Goal: Obtain resource: Obtain resource

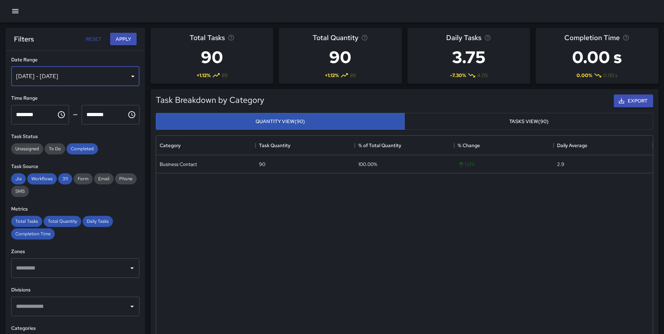
click at [100, 81] on div "[DATE] - [DATE]" at bounding box center [75, 77] width 128 height 20
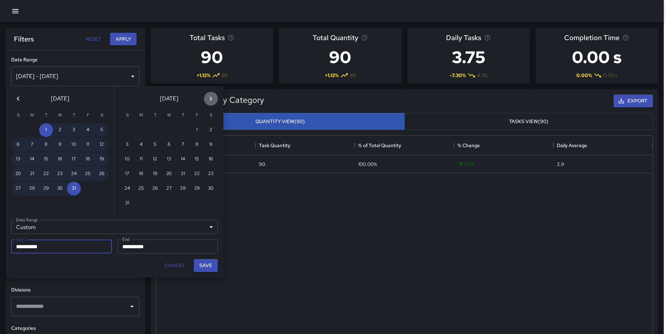
click at [211, 101] on icon "Next month" at bounding box center [211, 98] width 8 height 8
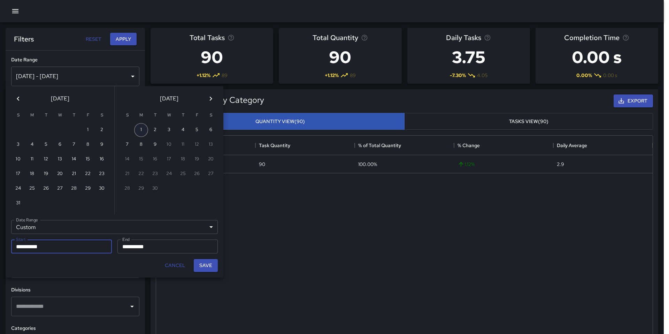
click at [143, 128] on button "1" at bounding box center [141, 130] width 14 height 14
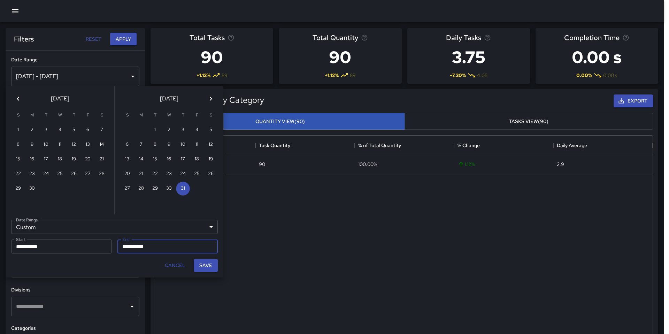
type input "**********"
click at [212, 95] on icon "Next month" at bounding box center [211, 98] width 8 height 8
click at [208, 100] on icon "Next month" at bounding box center [211, 98] width 8 height 8
click at [139, 130] on button "1" at bounding box center [141, 129] width 14 height 14
type input "**********"
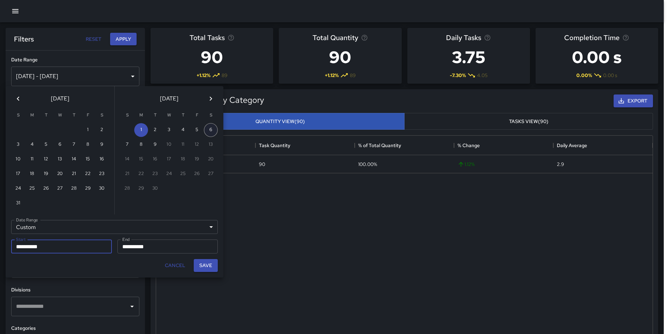
click at [212, 127] on button "6" at bounding box center [211, 130] width 14 height 14
type input "**********"
click at [210, 267] on button "Save" at bounding box center [206, 265] width 24 height 13
type input "**********"
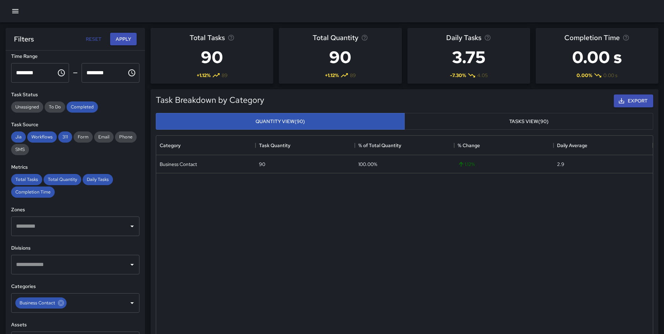
scroll to position [113, 0]
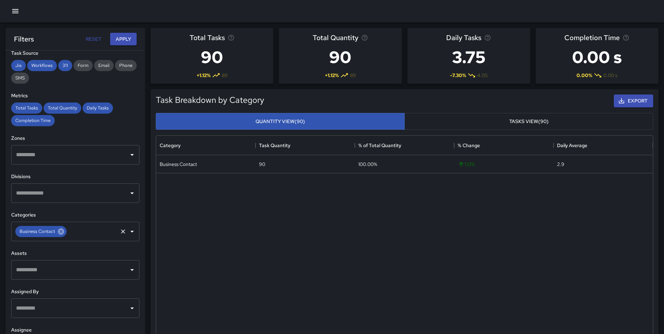
click at [62, 231] on icon at bounding box center [61, 231] width 6 height 6
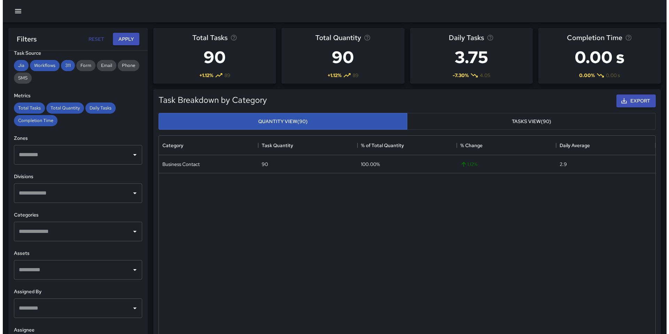
scroll to position [0, 0]
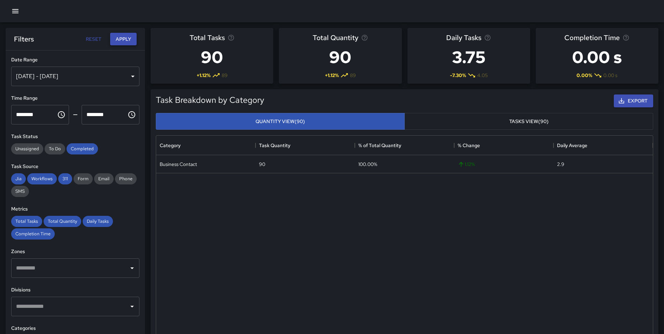
click at [123, 43] on button "Apply" at bounding box center [123, 39] width 26 height 13
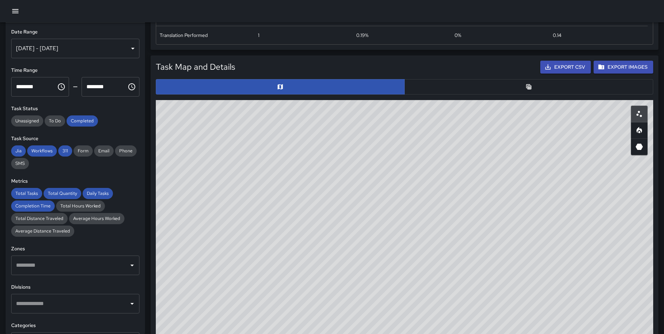
scroll to position [229, 0]
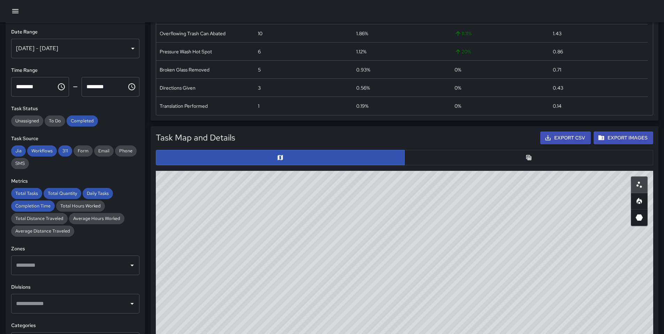
click at [524, 156] on button "button" at bounding box center [528, 157] width 249 height 15
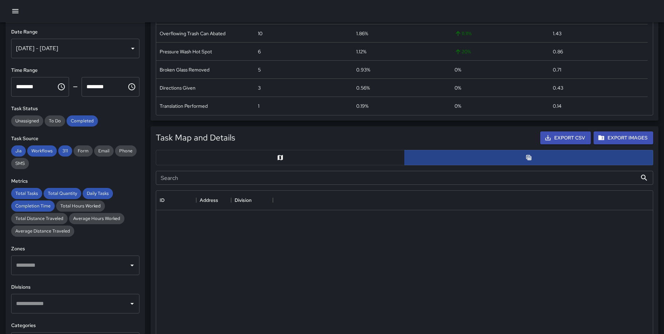
scroll to position [6, 6]
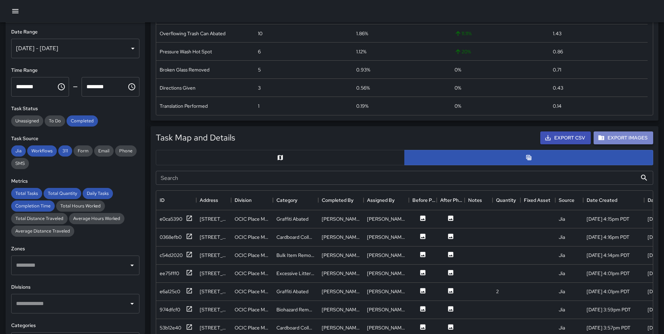
click at [605, 138] on button "Export Images" at bounding box center [624, 137] width 60 height 13
click at [605, 138] on div "Exporting… (0/414)" at bounding box center [618, 138] width 73 height 16
click at [592, 147] on div at bounding box center [404, 157] width 503 height 21
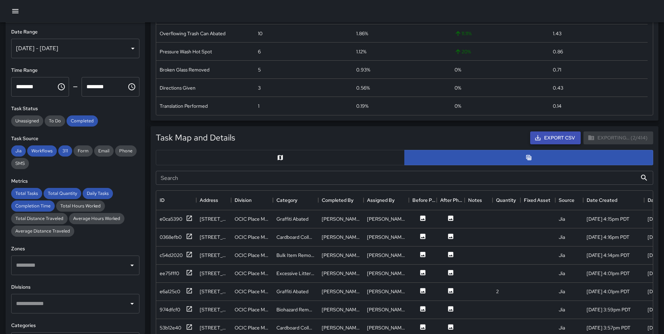
scroll to position [229, 0]
click at [626, 137] on div "Exporting… (3/414)" at bounding box center [618, 138] width 73 height 16
click at [189, 218] on icon at bounding box center [189, 218] width 7 height 7
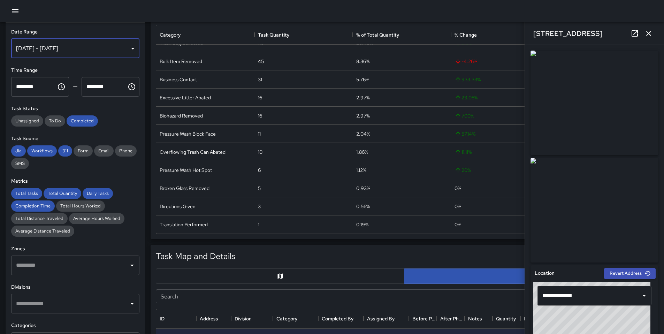
click at [107, 43] on div "Sep 03, 2025 - Sep 09, 2025" at bounding box center [75, 49] width 128 height 20
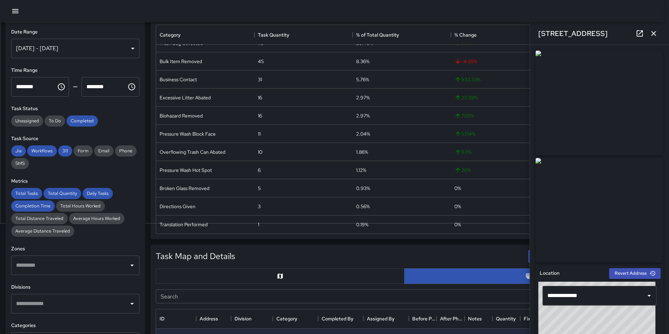
type input "******"
type input "**********"
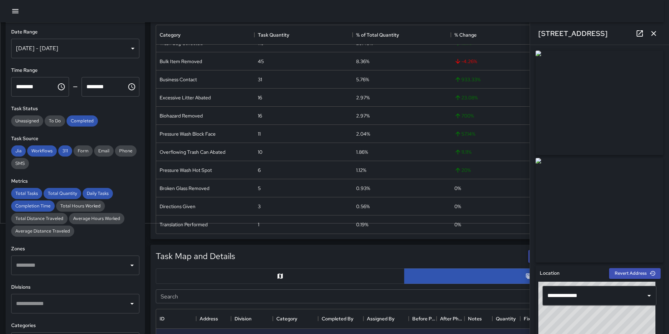
type input "**********"
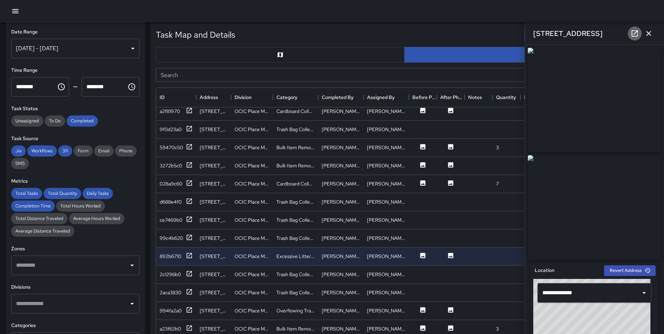
click at [638, 33] on icon at bounding box center [635, 33] width 8 height 8
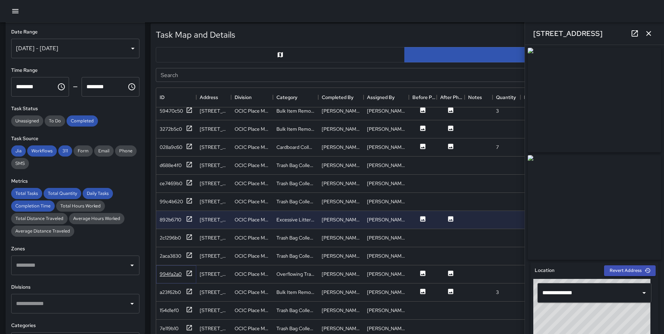
click at [190, 272] on icon at bounding box center [189, 273] width 7 height 7
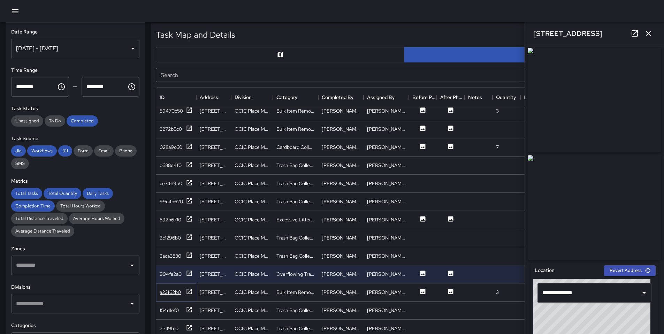
click at [190, 292] on icon at bounding box center [189, 291] width 7 height 7
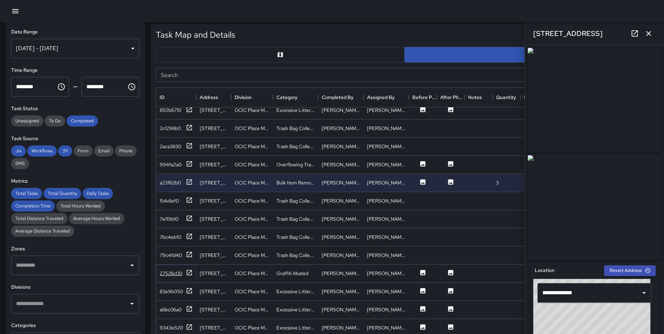
click at [191, 275] on icon at bounding box center [189, 272] width 7 height 7
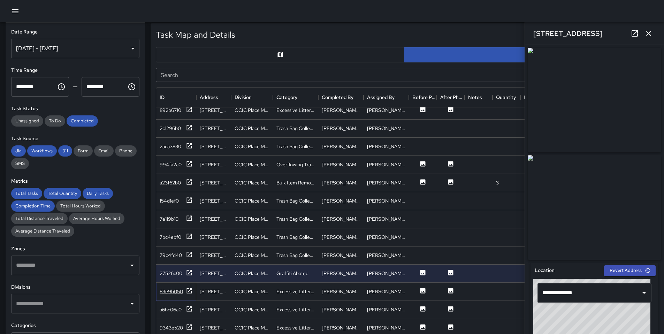
click at [189, 293] on icon at bounding box center [189, 290] width 7 height 7
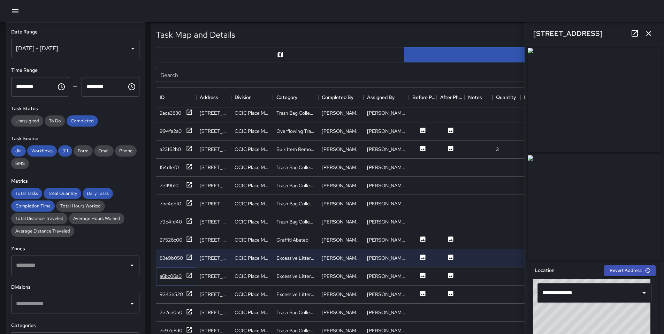
click at [190, 279] on div at bounding box center [189, 276] width 7 height 9
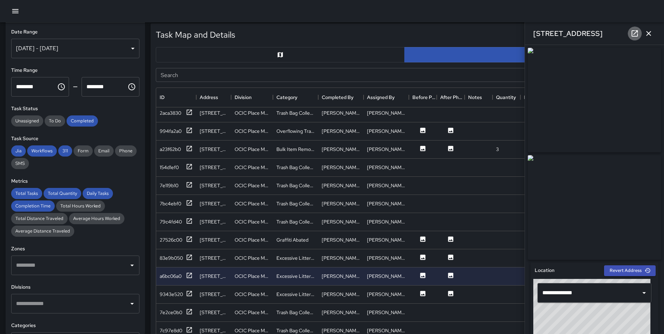
click at [637, 36] on icon at bounding box center [635, 33] width 6 height 6
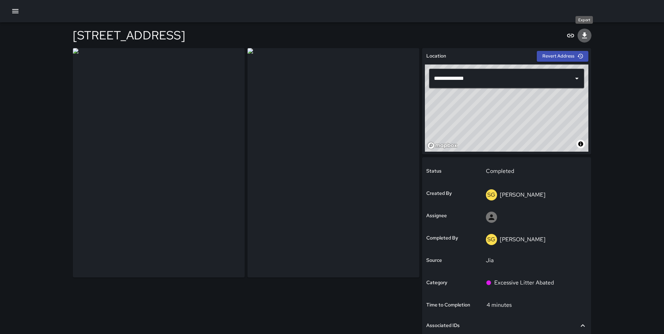
click at [583, 36] on icon "Export" at bounding box center [584, 35] width 8 height 8
click at [589, 34] on button "Export" at bounding box center [585, 36] width 14 height 14
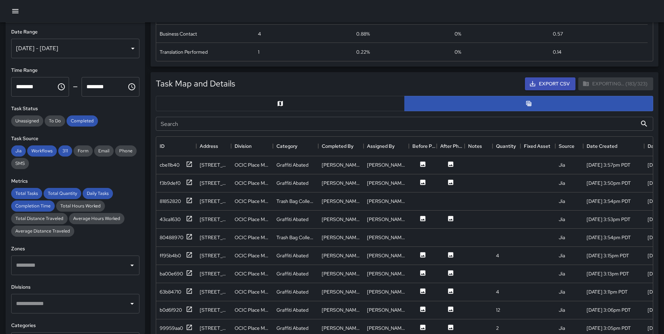
type input "**********"
click at [190, 161] on icon at bounding box center [189, 163] width 5 height 5
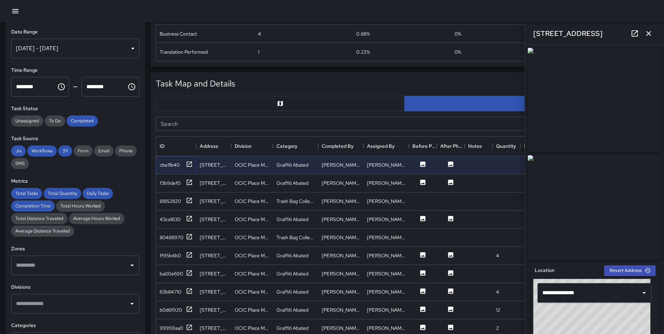
scroll to position [203, 491]
click at [193, 184] on div "f3b9def0" at bounding box center [176, 183] width 40 height 18
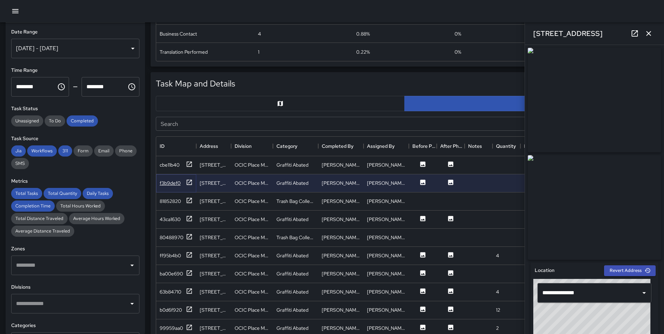
click at [191, 184] on icon at bounding box center [189, 182] width 5 height 5
type input "**********"
click at [188, 218] on icon at bounding box center [189, 218] width 7 height 7
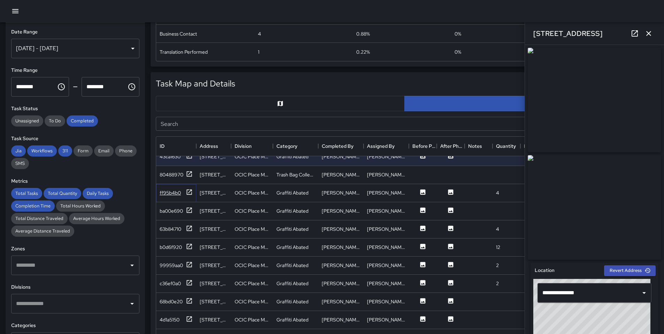
click at [186, 192] on icon at bounding box center [189, 192] width 7 height 7
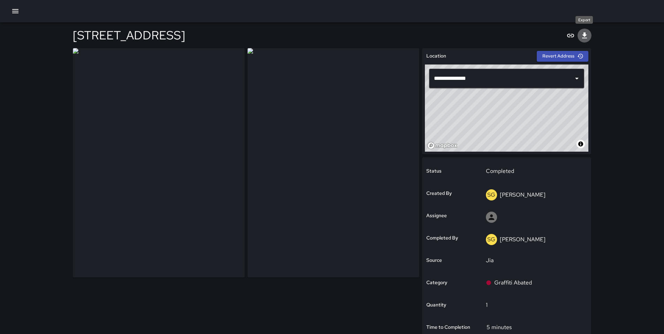
click at [587, 37] on icon "Export" at bounding box center [584, 35] width 8 height 8
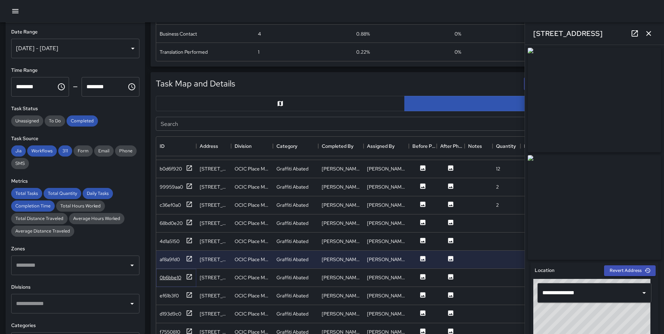
click at [190, 279] on icon at bounding box center [189, 276] width 5 height 5
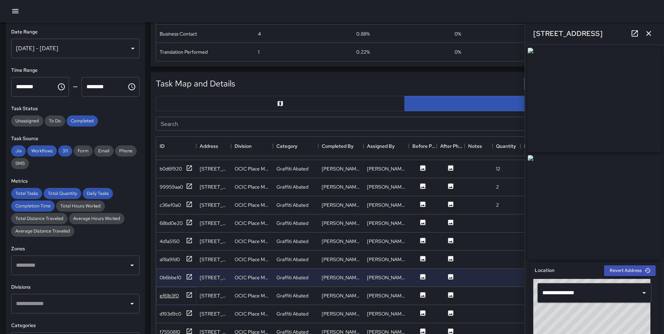
click at [192, 294] on icon at bounding box center [189, 294] width 7 height 7
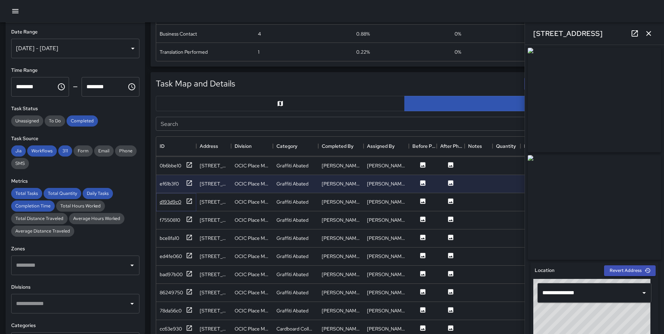
click at [189, 202] on icon at bounding box center [189, 201] width 7 height 7
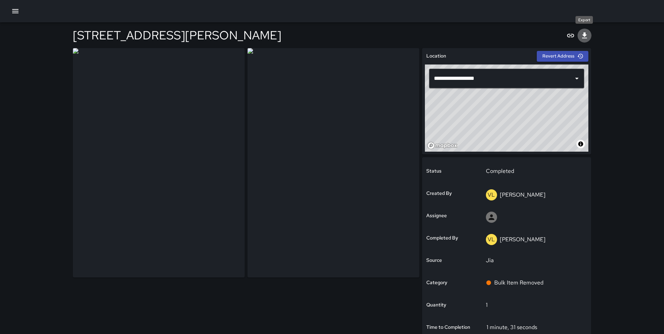
click at [584, 36] on icon "Export" at bounding box center [584, 35] width 5 height 6
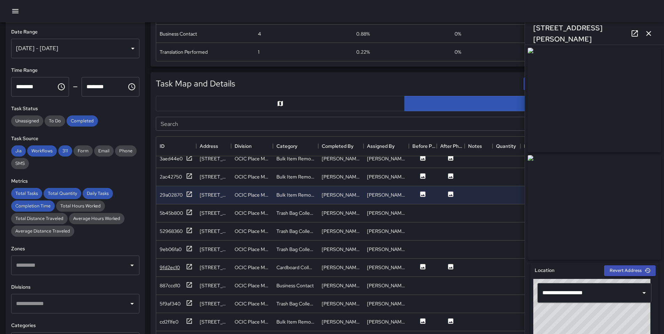
click at [184, 268] on div "9fd2ec10" at bounding box center [176, 267] width 33 height 9
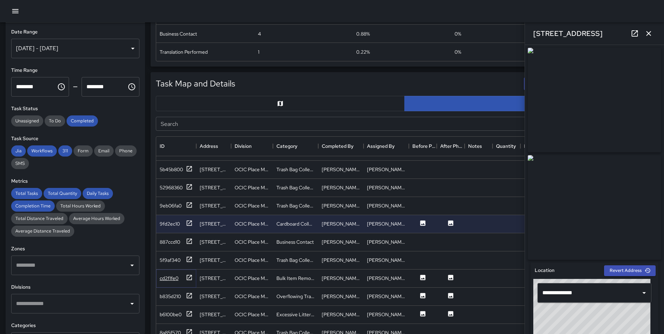
click at [186, 280] on icon at bounding box center [189, 277] width 7 height 7
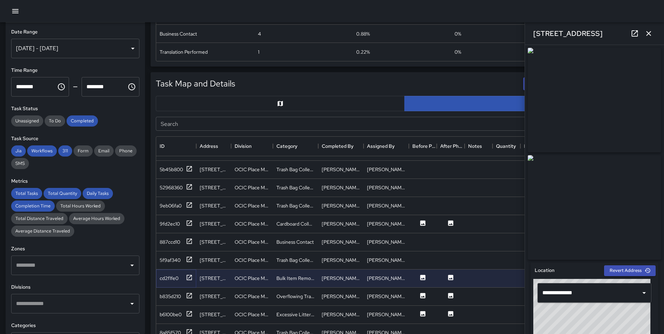
type input "**********"
click at [630, 93] on img at bounding box center [595, 100] width 134 height 105
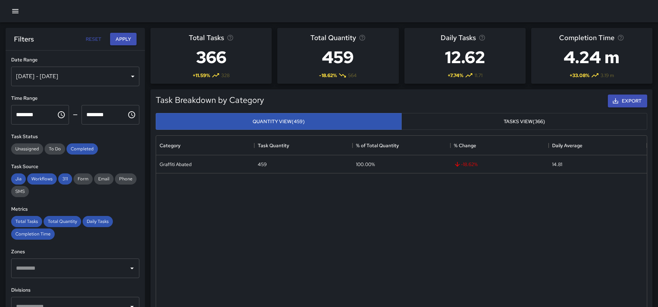
scroll to position [254, 486]
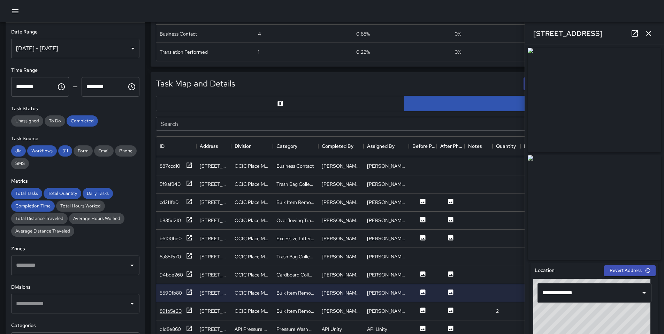
scroll to position [283, 0]
click at [181, 307] on div "89fb5e20" at bounding box center [171, 310] width 22 height 7
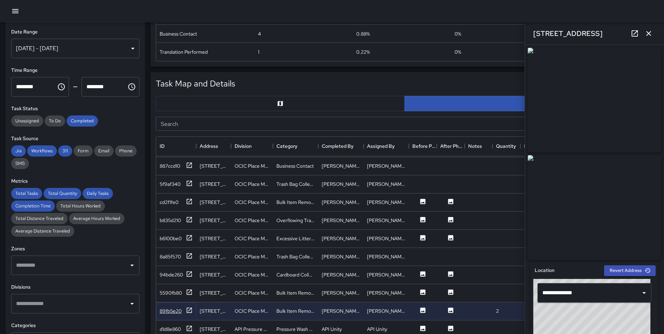
scroll to position [254, 491]
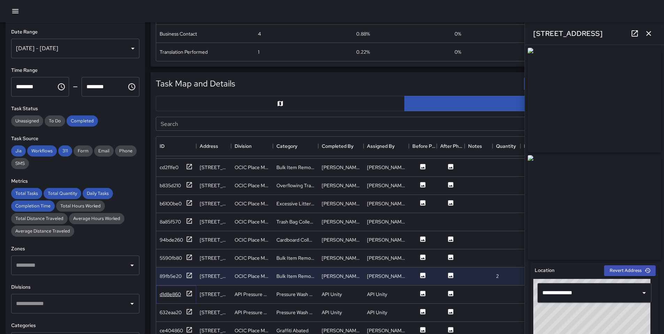
click at [183, 297] on div "d1d8e860" at bounding box center [176, 294] width 33 height 9
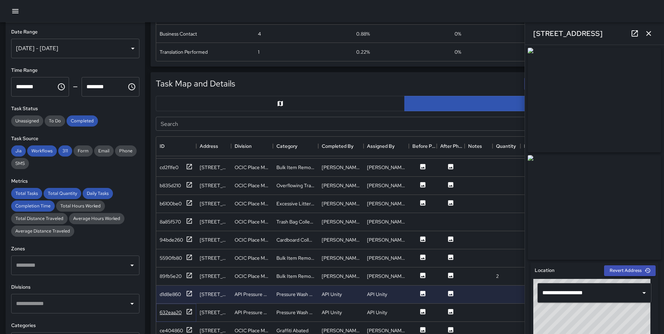
click at [185, 313] on div "632eaa20" at bounding box center [176, 312] width 33 height 9
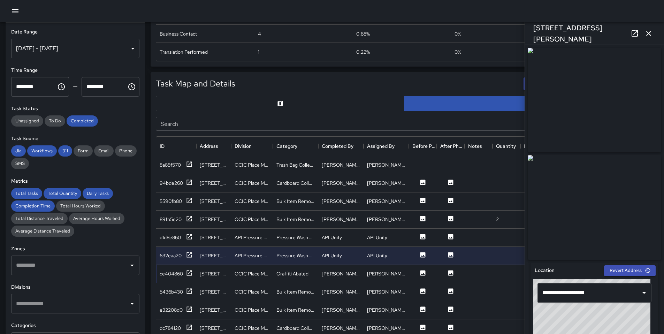
click at [186, 278] on div at bounding box center [189, 273] width 7 height 9
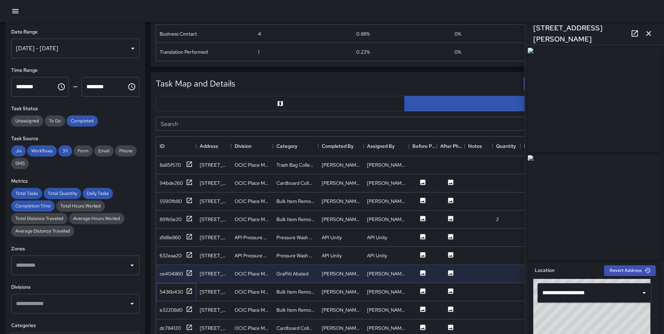
click at [182, 297] on div "5436b430" at bounding box center [176, 292] width 40 height 18
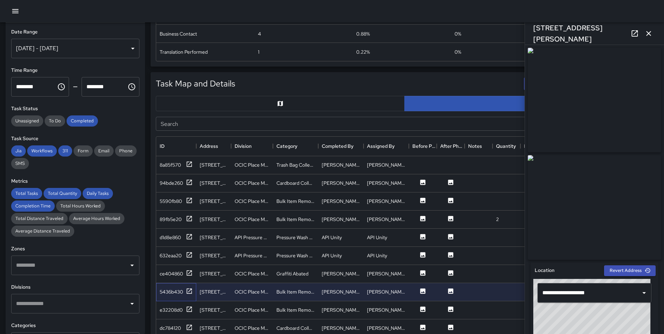
click at [183, 296] on div "5436b430" at bounding box center [176, 292] width 40 height 18
click at [183, 291] on div "5436b430" at bounding box center [171, 291] width 23 height 7
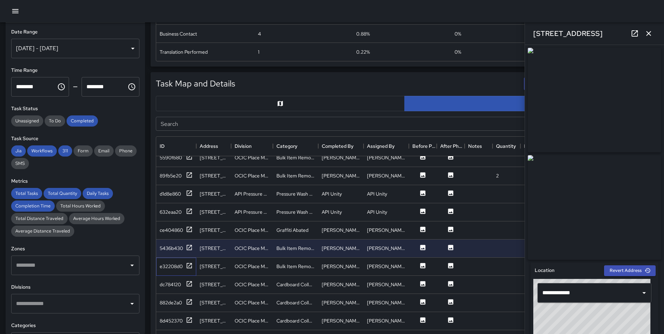
click at [182, 272] on div "e32208d0" at bounding box center [176, 267] width 40 height 18
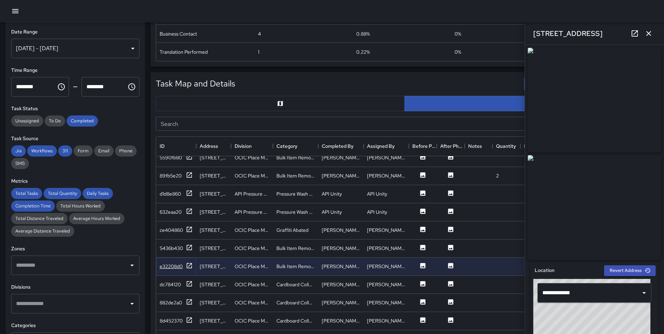
click at [182, 268] on div "e32208d0" at bounding box center [171, 266] width 23 height 7
click at [636, 34] on icon at bounding box center [635, 33] width 8 height 8
click at [174, 284] on div "dc784120" at bounding box center [170, 284] width 21 height 7
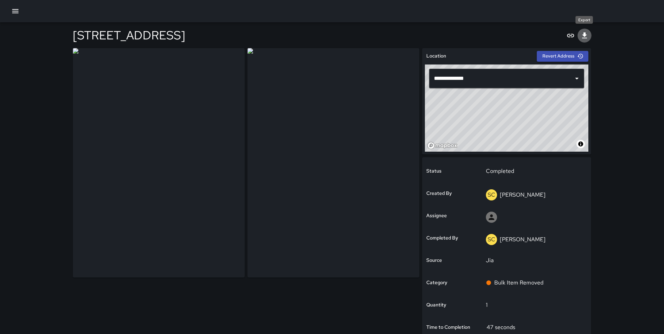
click at [587, 38] on icon "Export" at bounding box center [584, 35] width 8 height 8
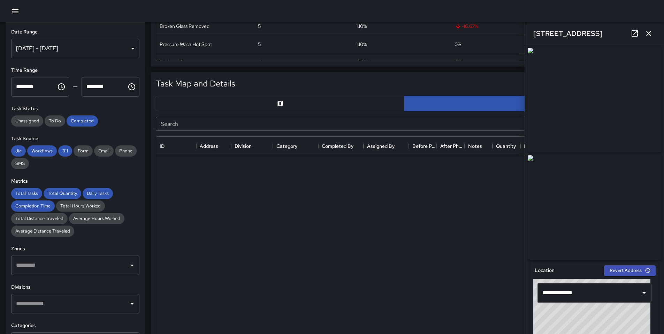
scroll to position [254, 491]
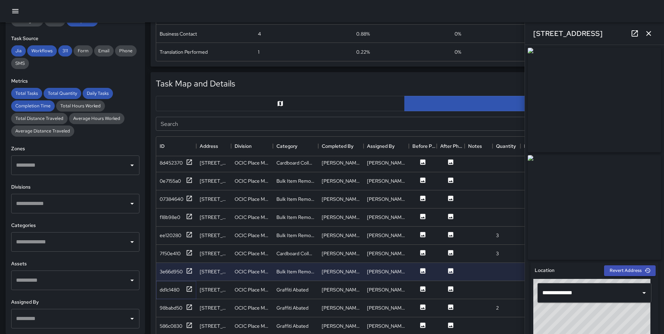
click at [181, 290] on div "dd1c1480" at bounding box center [176, 289] width 33 height 9
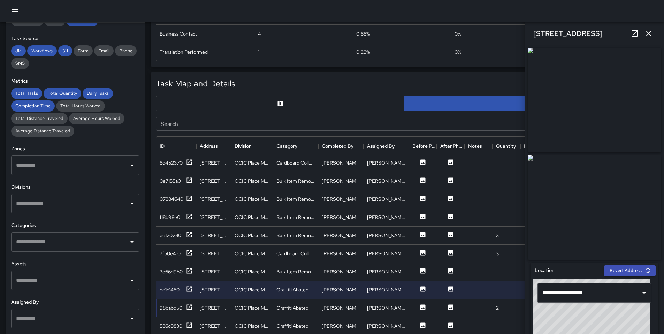
click at [178, 309] on div "98babd50" at bounding box center [171, 307] width 23 height 7
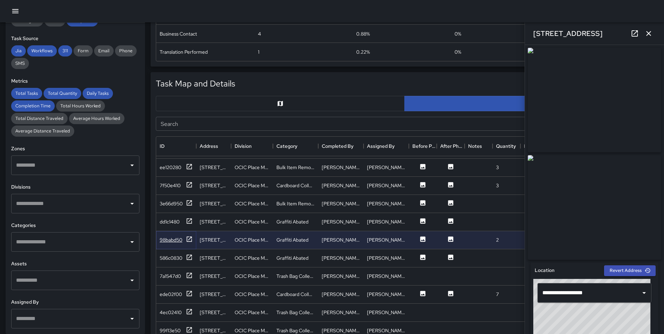
scroll to position [1288, 0]
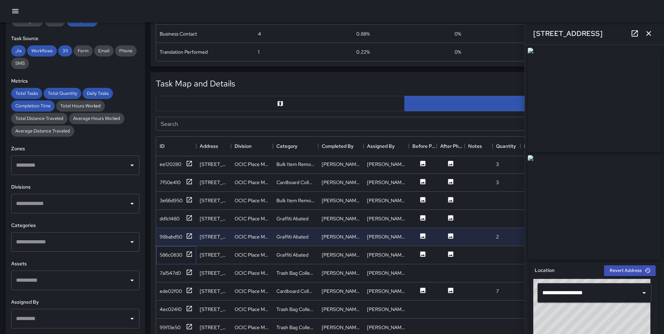
click at [169, 260] on div "586c0830" at bounding box center [176, 255] width 40 height 18
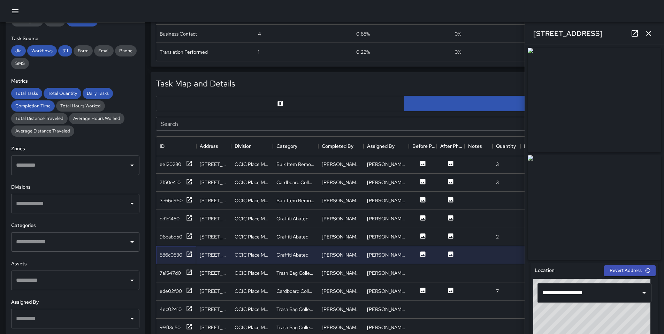
click at [169, 257] on div "586c0830" at bounding box center [171, 254] width 23 height 7
click at [169, 294] on div "ede02f00" at bounding box center [171, 291] width 22 height 7
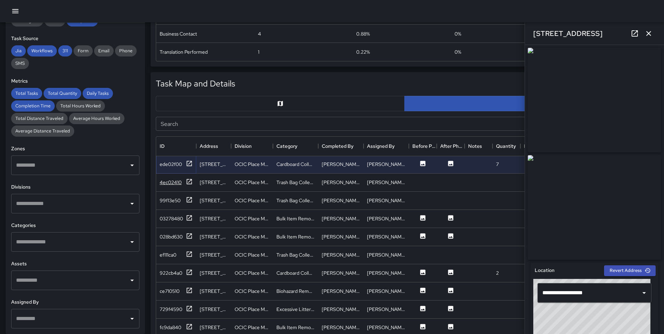
scroll to position [1421, 0]
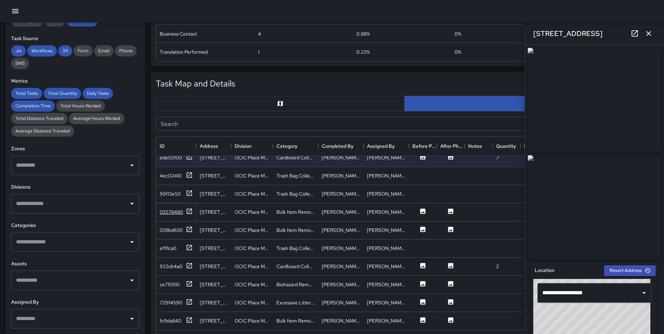
click at [172, 214] on div "03278480" at bounding box center [171, 211] width 23 height 7
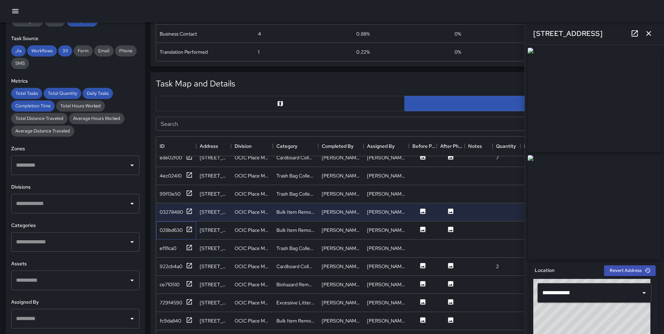
click at [169, 235] on div "028bd630" at bounding box center [176, 230] width 40 height 18
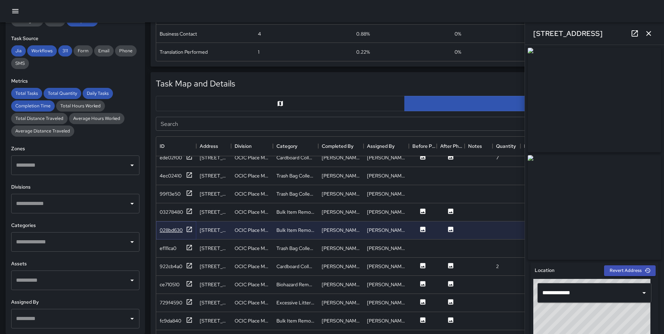
click at [169, 231] on div "028bd630" at bounding box center [171, 230] width 23 height 7
click at [169, 265] on div "922cb4a0" at bounding box center [171, 266] width 23 height 7
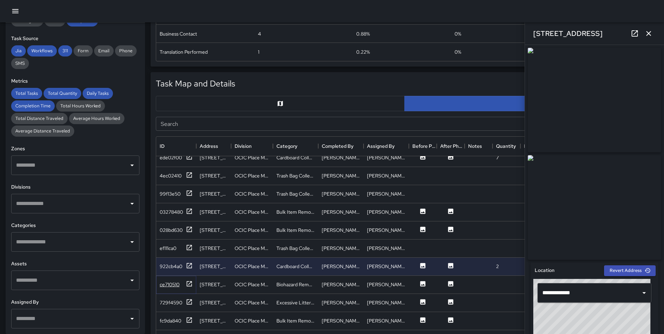
click at [170, 280] on div "ce710510" at bounding box center [176, 284] width 33 height 9
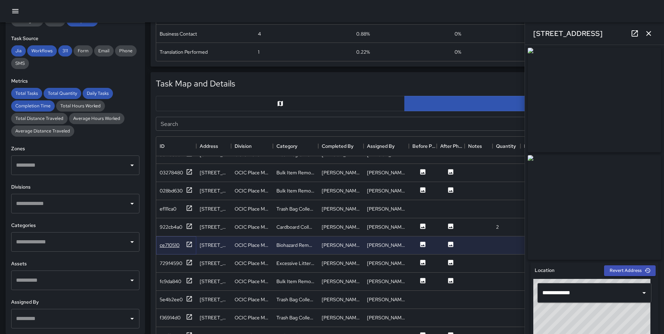
scroll to position [1465, 0]
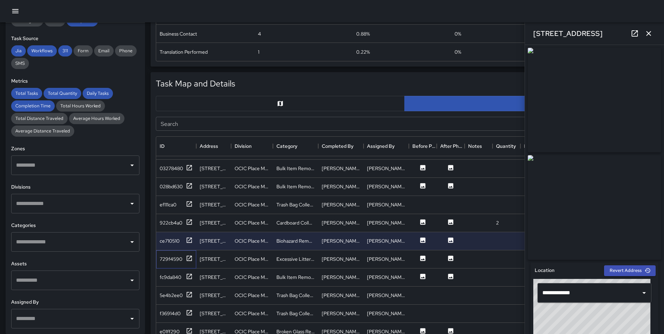
click at [173, 265] on div "729f4590" at bounding box center [176, 259] width 40 height 18
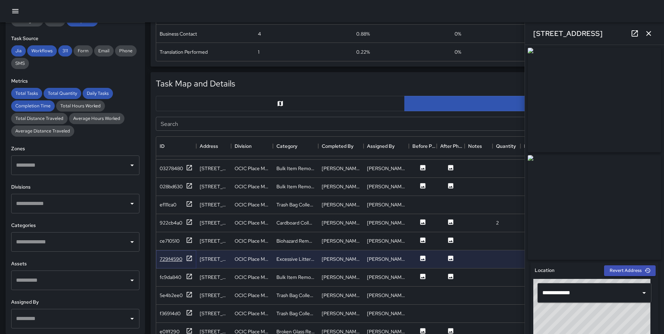
click at [174, 261] on div "729f4590" at bounding box center [171, 259] width 23 height 7
click at [631, 33] on icon at bounding box center [635, 33] width 8 height 8
click at [178, 277] on div "fc9da840" at bounding box center [171, 277] width 22 height 7
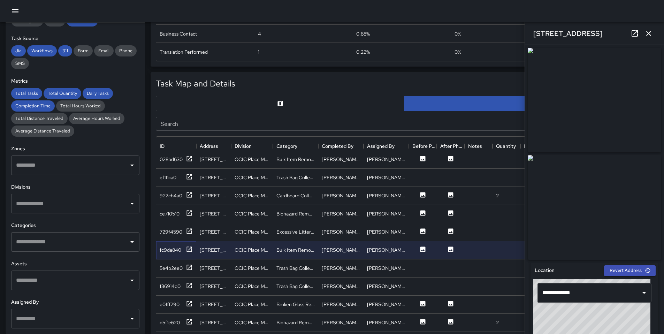
scroll to position [1533, 0]
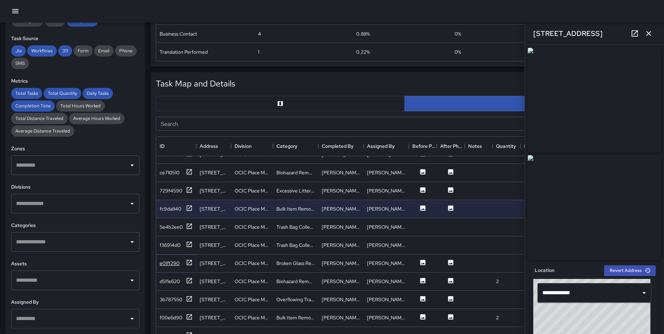
click at [181, 260] on div "e01ff290" at bounding box center [176, 263] width 33 height 9
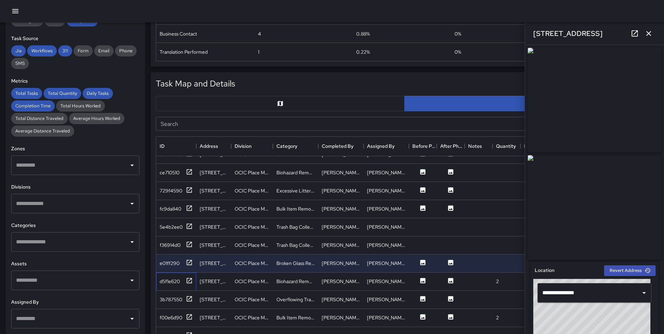
click at [175, 275] on div "d5f1e620" at bounding box center [176, 282] width 40 height 18
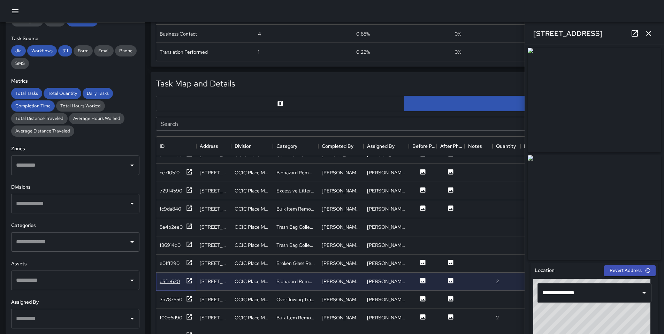
click at [175, 281] on div "d5f1e620" at bounding box center [170, 281] width 20 height 7
click at [173, 299] on div "3b787550" at bounding box center [171, 299] width 23 height 7
click at [176, 296] on div "f00e6d90" at bounding box center [171, 298] width 23 height 7
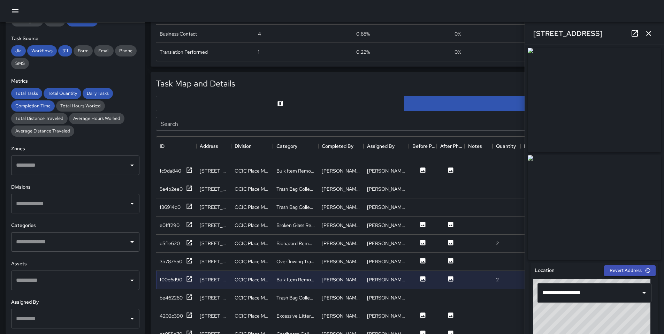
scroll to position [1578, 0]
click at [173, 311] on div "4202c390" at bounding box center [171, 314] width 23 height 7
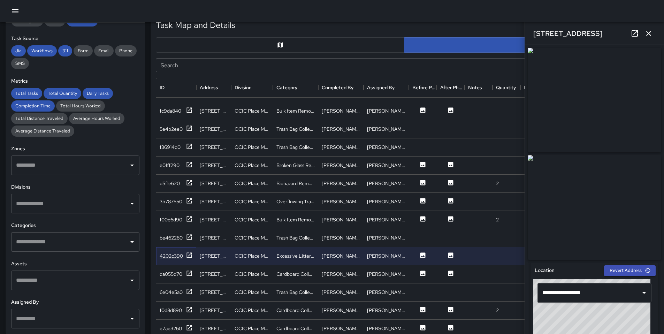
scroll to position [348, 0]
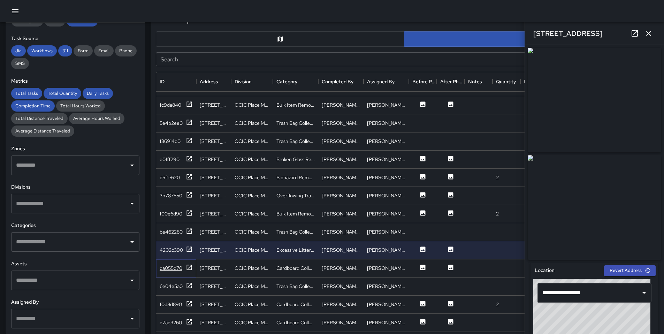
click at [175, 265] on div "da055d70" at bounding box center [171, 268] width 23 height 7
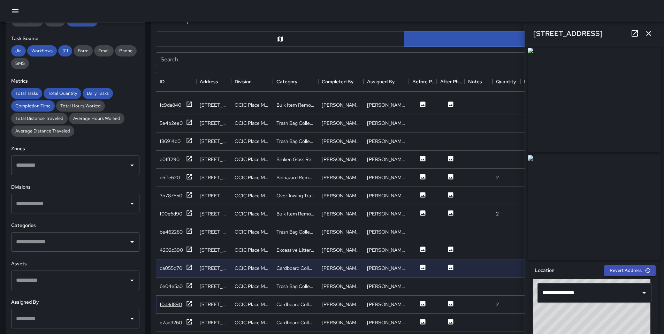
click at [170, 301] on div "f0d8d890" at bounding box center [171, 304] width 22 height 7
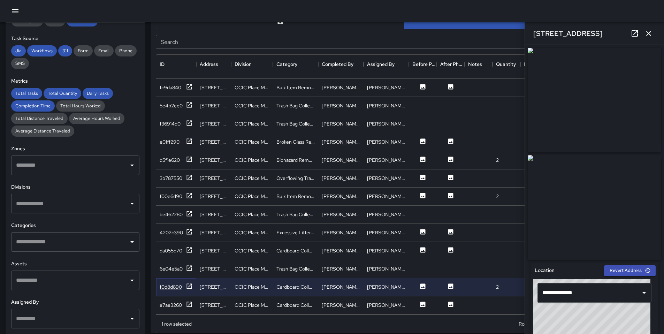
scroll to position [410, 0]
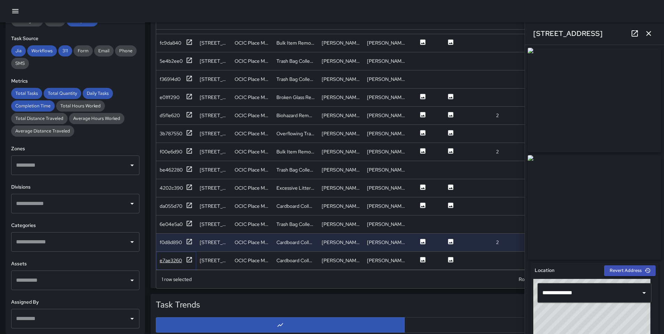
click at [171, 258] on div "e7ae3260" at bounding box center [171, 260] width 22 height 7
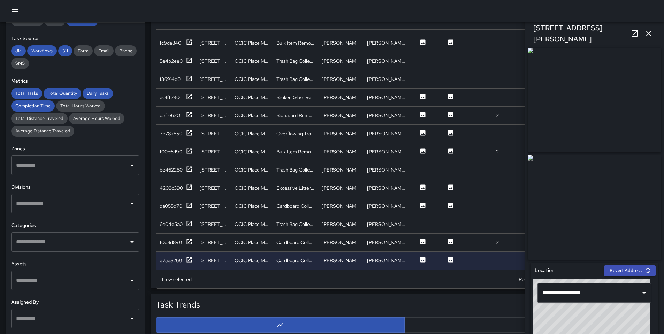
click at [646, 34] on icon "button" at bounding box center [649, 33] width 8 height 8
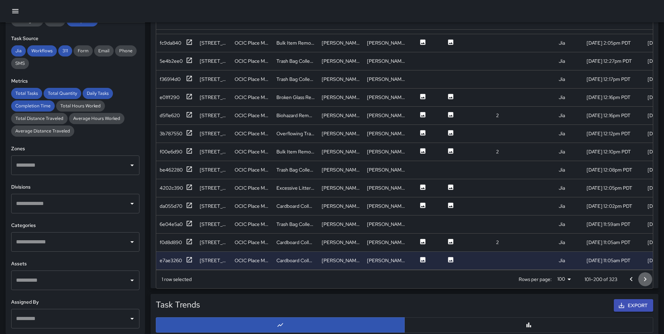
click at [643, 280] on icon "Go to next page" at bounding box center [645, 279] width 8 height 8
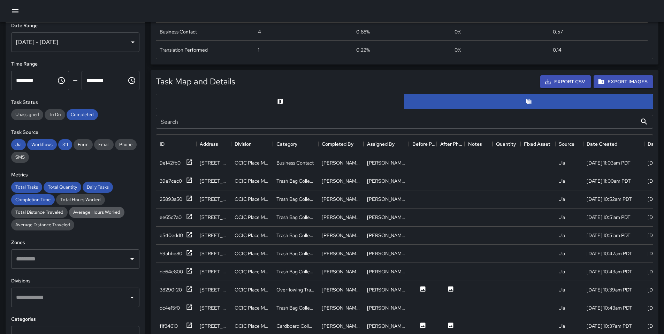
scroll to position [0, 0]
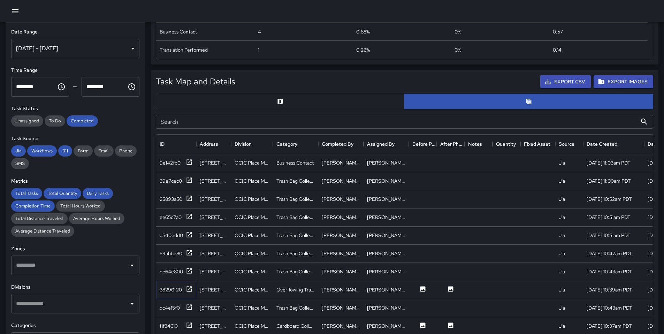
click at [175, 290] on div "38290f20" at bounding box center [171, 289] width 22 height 7
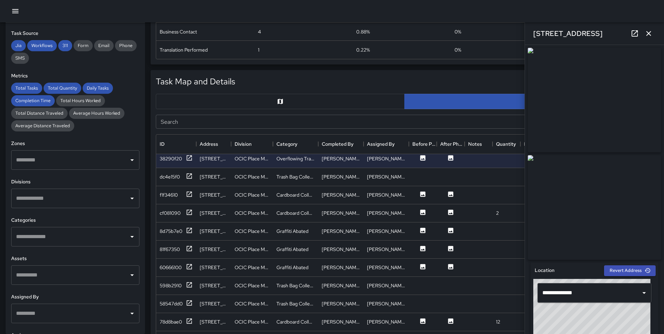
scroll to position [119, 0]
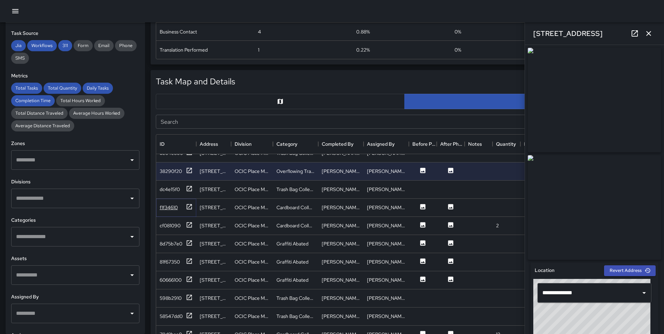
click at [182, 207] on div "f1f34610" at bounding box center [176, 207] width 33 height 9
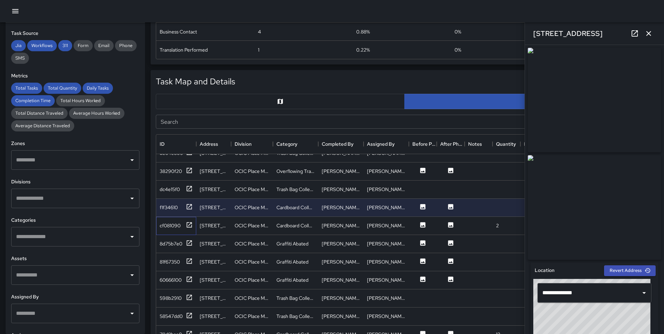
click at [181, 219] on div "cf081090" at bounding box center [176, 226] width 40 height 18
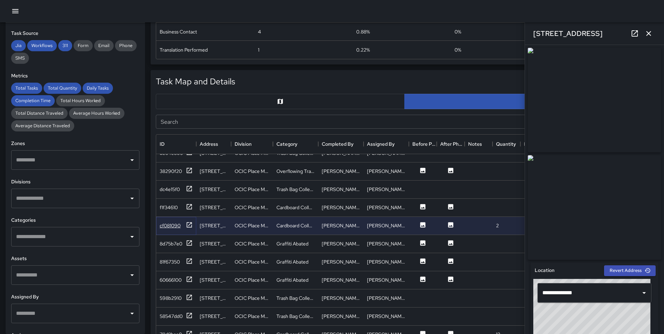
click at [181, 221] on div "cf081090" at bounding box center [176, 225] width 33 height 9
click at [179, 243] on div "8d75b7e0" at bounding box center [171, 243] width 23 height 7
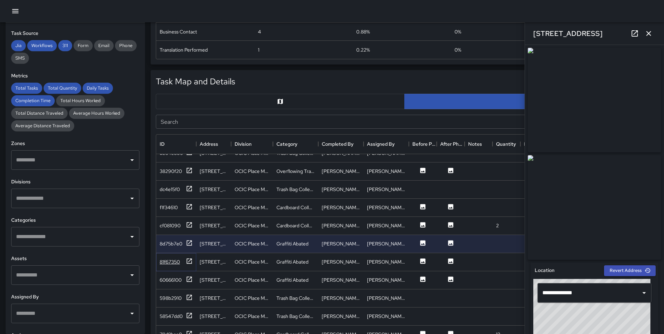
click at [177, 258] on div "81f67350" at bounding box center [176, 262] width 33 height 9
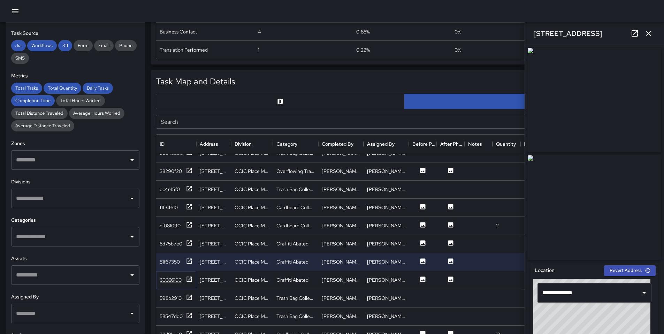
click at [174, 280] on div "60666100" at bounding box center [171, 279] width 22 height 7
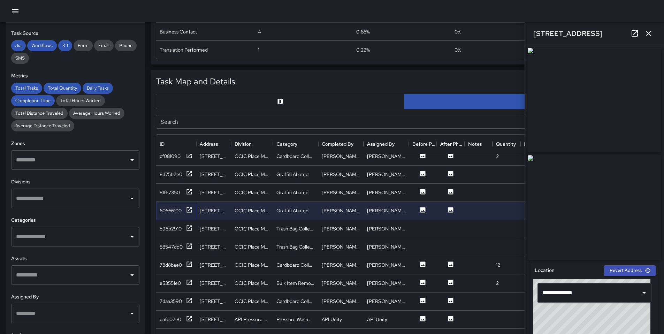
scroll to position [217, 0]
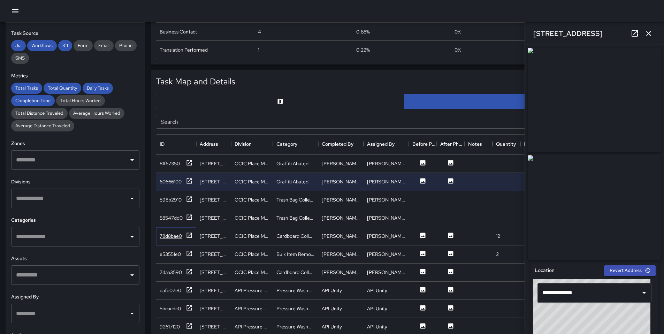
click at [176, 238] on div "78d8bae0" at bounding box center [171, 235] width 22 height 7
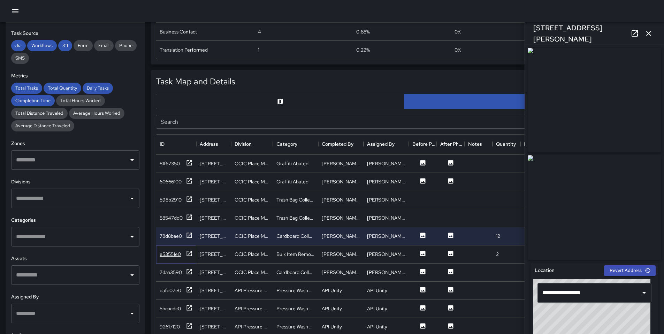
click at [172, 254] on div "e53551e0" at bounding box center [170, 254] width 21 height 7
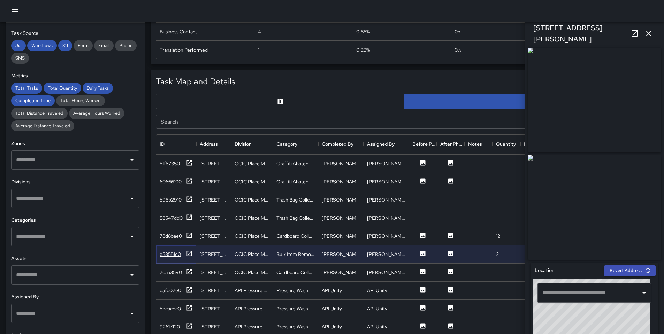
type input "**********"
click at [167, 270] on div "7daa3590" at bounding box center [171, 272] width 22 height 7
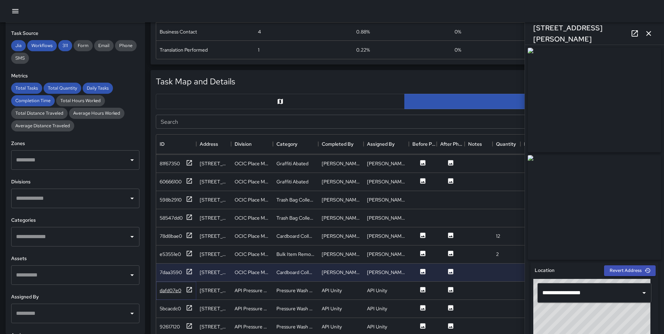
click at [166, 289] on div "dafd07e0" at bounding box center [171, 290] width 22 height 7
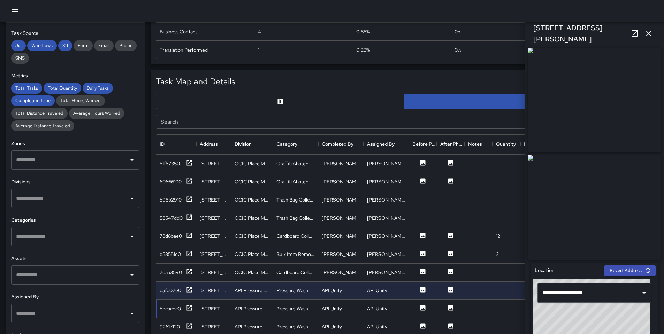
click at [166, 302] on div "5bcacdc0" at bounding box center [176, 309] width 40 height 18
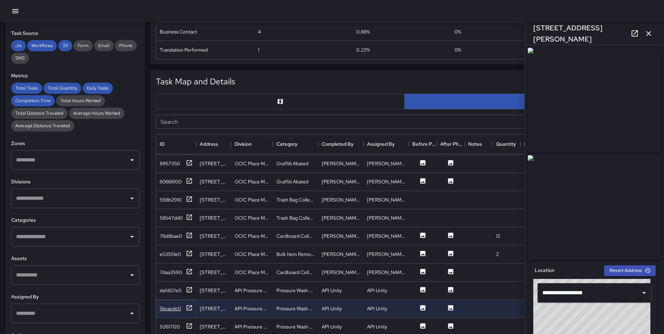
click at [166, 305] on div "5bcacdc0" at bounding box center [170, 308] width 21 height 7
type input "**********"
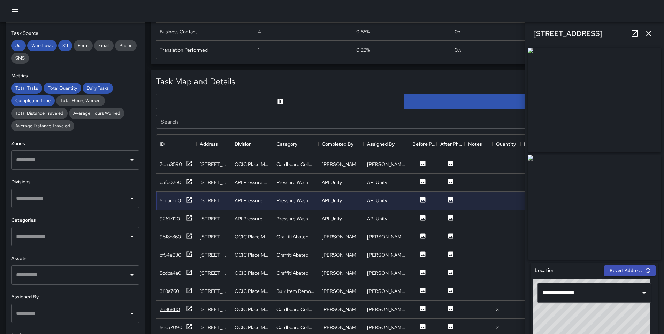
scroll to position [327, 0]
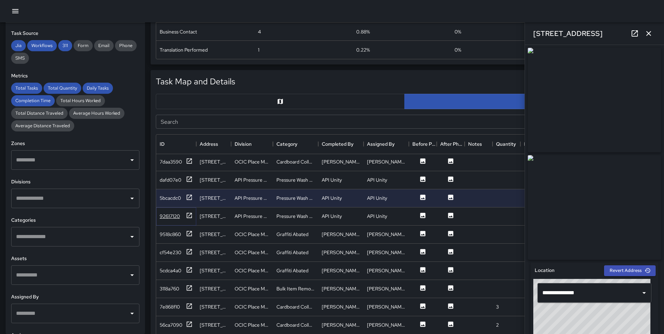
click at [181, 220] on div "92617120" at bounding box center [176, 216] width 33 height 9
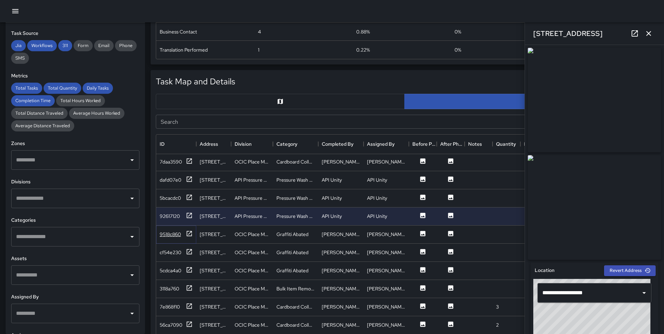
click at [181, 234] on div "9518c860" at bounding box center [170, 234] width 21 height 7
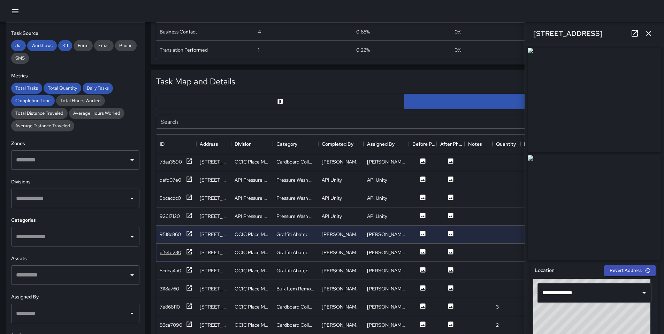
click at [185, 253] on div "cf54e230" at bounding box center [176, 252] width 33 height 9
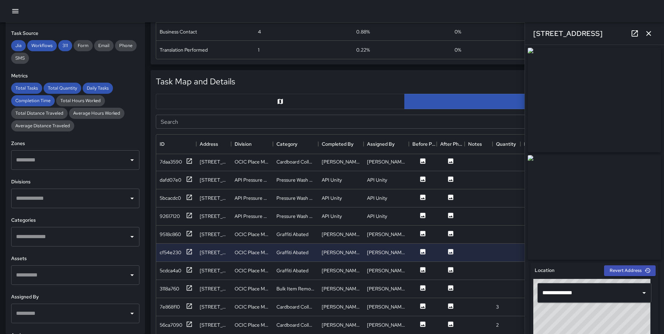
click at [634, 33] on icon at bounding box center [635, 33] width 8 height 8
click at [178, 269] on div "5cdca4a0" at bounding box center [171, 270] width 22 height 7
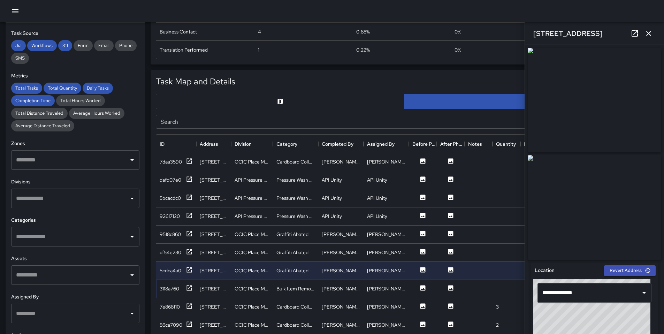
click at [176, 289] on div "3118a760" at bounding box center [170, 288] width 20 height 7
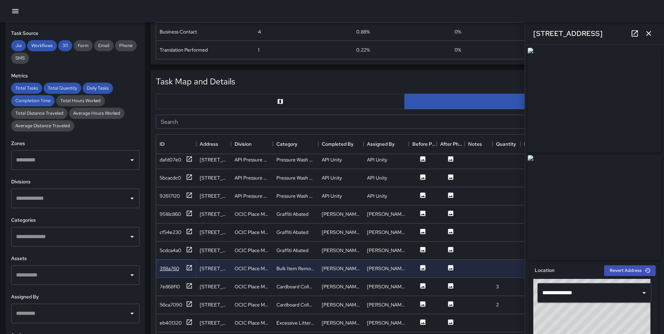
scroll to position [353, 0]
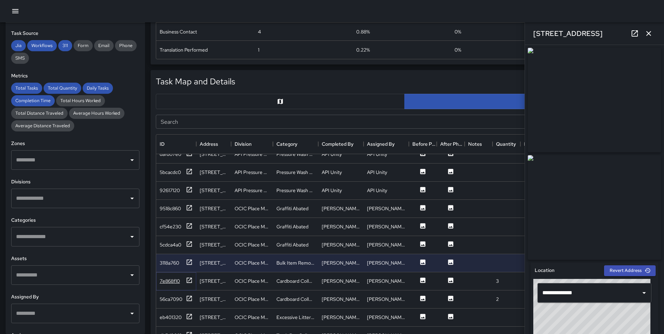
click at [175, 283] on div "7e868f10" at bounding box center [170, 280] width 20 height 7
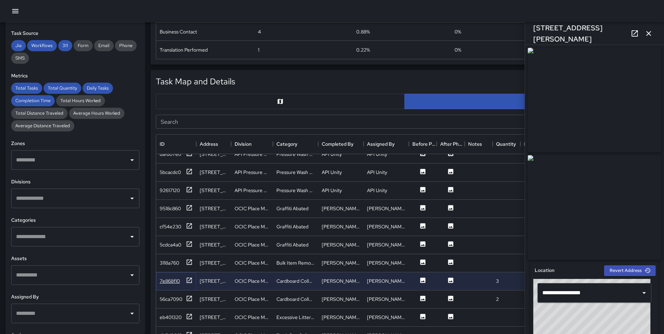
scroll to position [354, 0]
click at [178, 295] on div "56ca7090" at bounding box center [171, 297] width 23 height 7
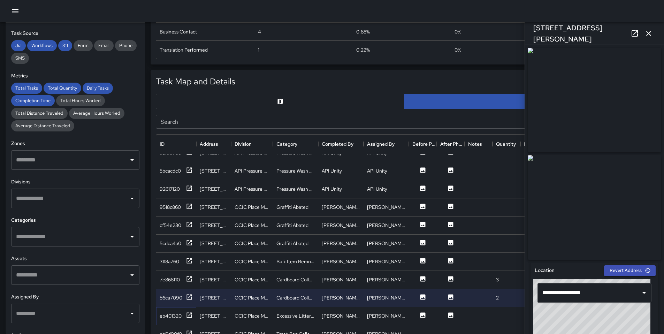
click at [171, 312] on div "eb401320" at bounding box center [176, 316] width 33 height 9
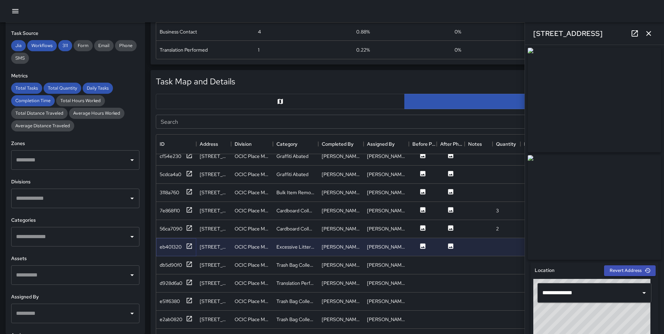
scroll to position [439, 0]
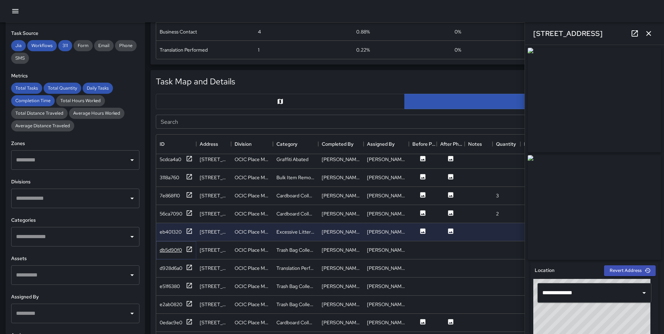
click at [170, 249] on div "db5d90f0" at bounding box center [171, 249] width 22 height 7
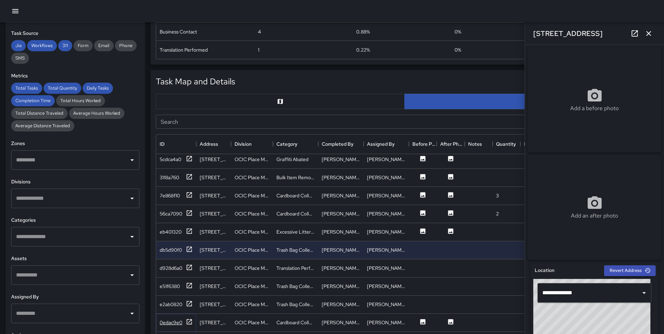
click at [177, 318] on div "0edac9e0" at bounding box center [176, 322] width 33 height 9
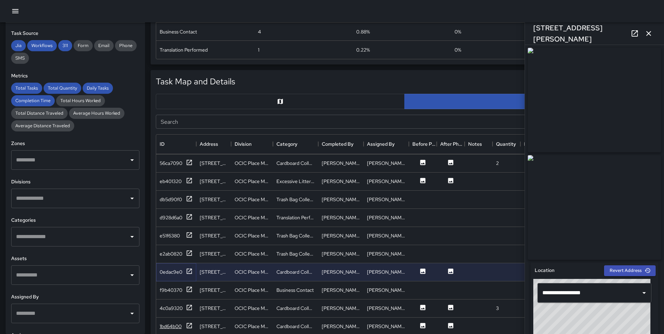
scroll to position [503, 0]
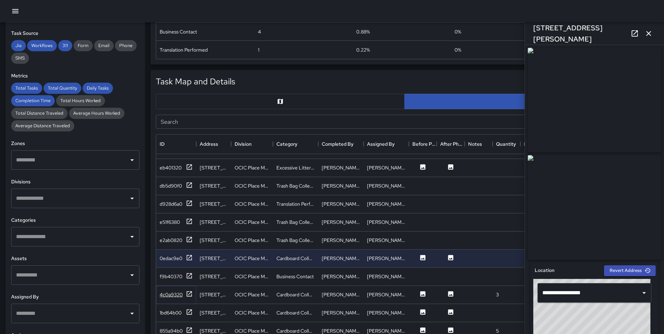
click at [168, 291] on div "4c0a9320" at bounding box center [171, 294] width 23 height 7
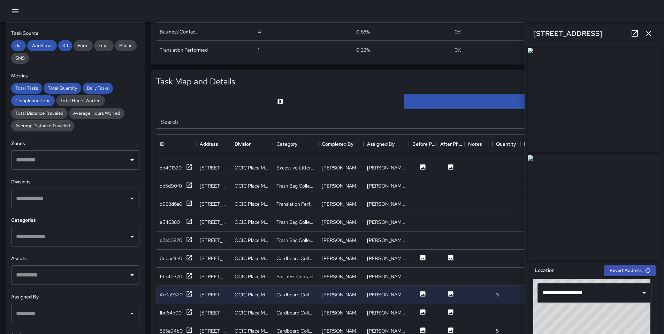
scroll to position [554, 0]
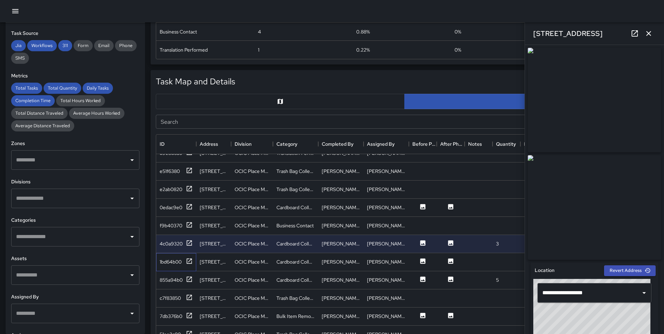
click at [168, 266] on div "1bd64b00" at bounding box center [176, 262] width 40 height 18
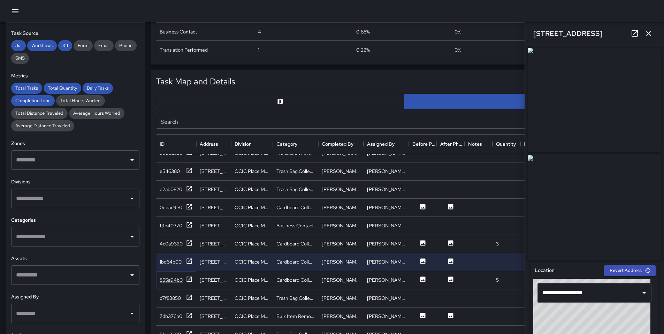
click at [171, 282] on div "855a94b0" at bounding box center [171, 279] width 23 height 7
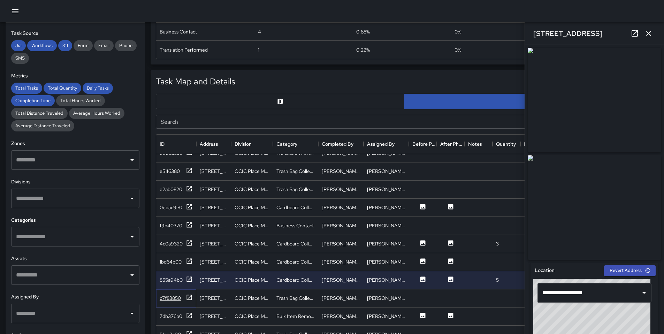
click at [172, 299] on div "c7f83850" at bounding box center [170, 298] width 21 height 7
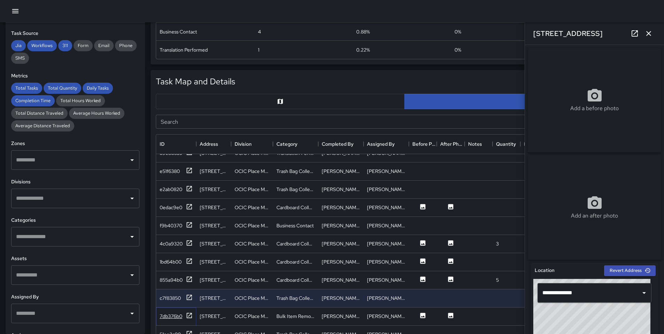
click at [171, 318] on div "7db376b0" at bounding box center [171, 316] width 23 height 7
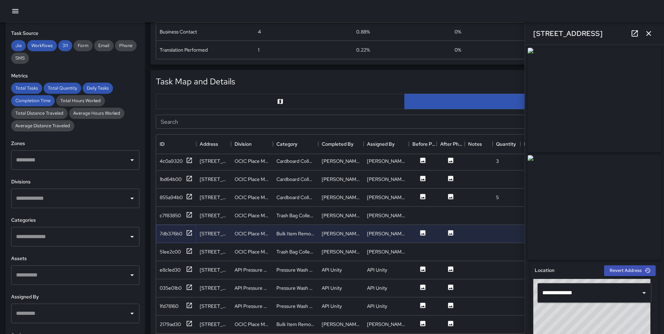
scroll to position [651, 0]
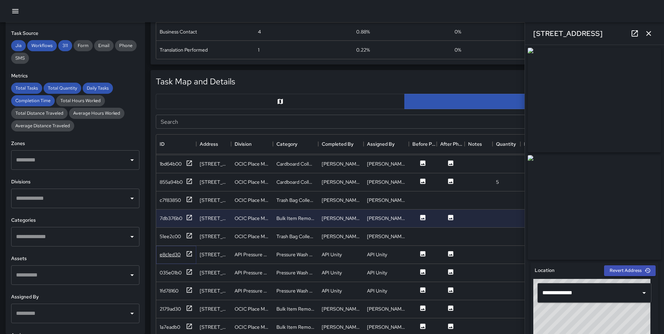
click at [175, 256] on div "e8c1ed30" at bounding box center [170, 254] width 21 height 7
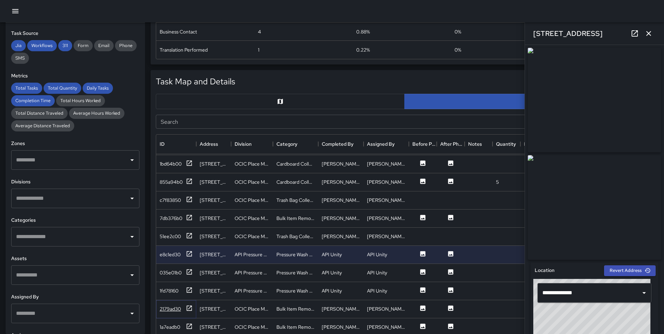
click at [179, 305] on div "2179ad30" at bounding box center [170, 308] width 21 height 7
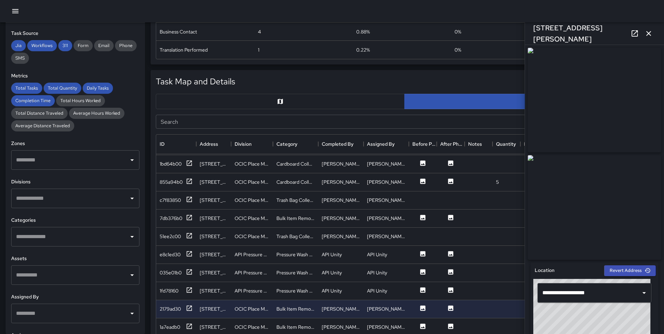
click at [631, 35] on icon at bounding box center [635, 33] width 8 height 8
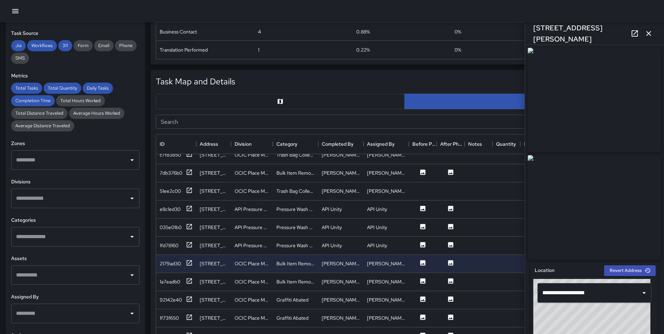
scroll to position [697, 0]
click at [191, 281] on icon at bounding box center [189, 280] width 5 height 5
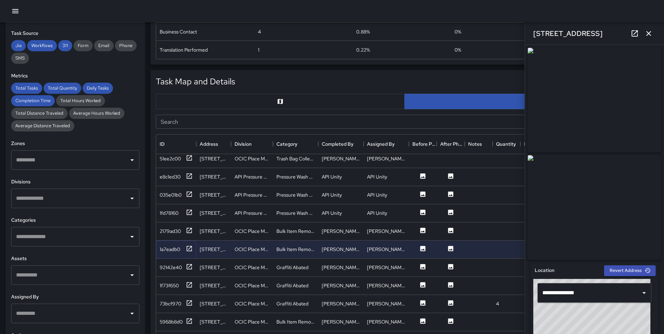
scroll to position [731, 0]
click at [189, 268] on icon at bounding box center [189, 265] width 7 height 7
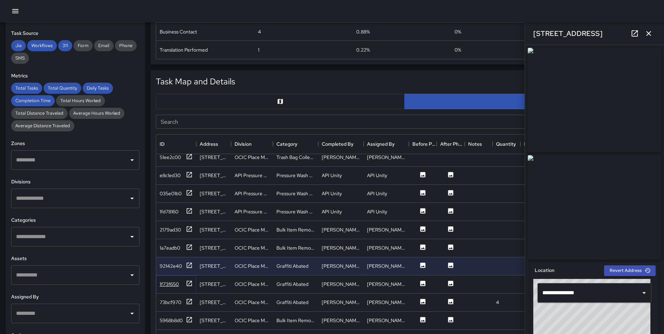
click at [188, 285] on icon at bounding box center [189, 283] width 5 height 5
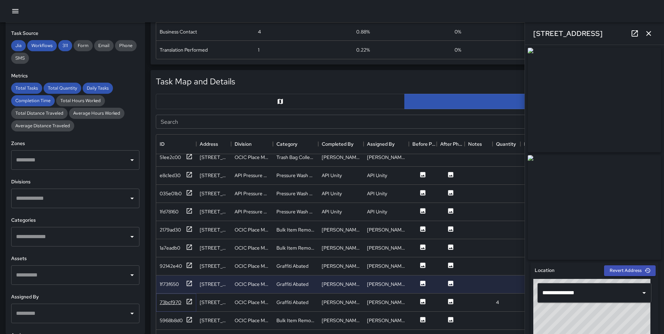
click at [189, 301] on icon at bounding box center [189, 301] width 5 height 5
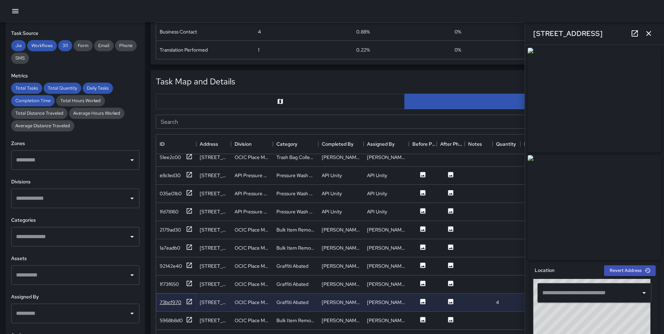
type input "**********"
click at [634, 32] on icon at bounding box center [635, 33] width 8 height 8
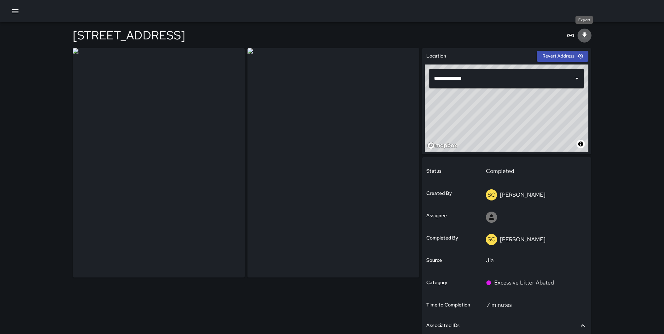
click at [586, 32] on icon "Export" at bounding box center [584, 35] width 8 height 8
click at [587, 36] on icon "Export" at bounding box center [584, 35] width 8 height 8
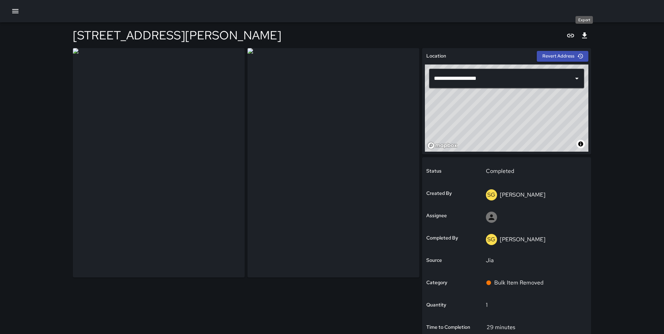
click at [587, 31] on button "Export" at bounding box center [585, 36] width 14 height 14
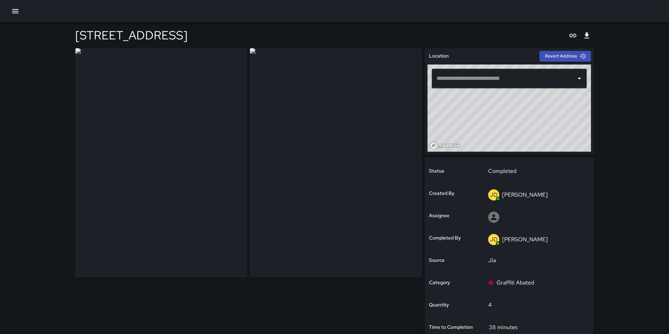
type input "**********"
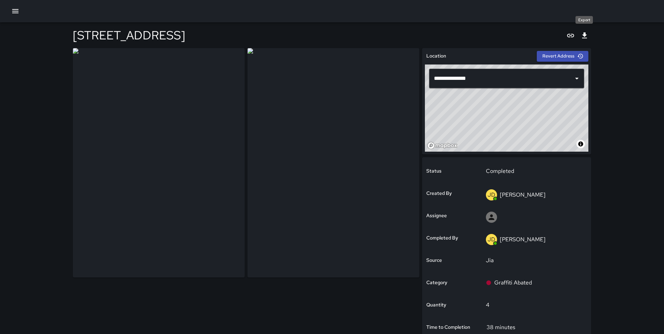
click at [584, 38] on icon "Export" at bounding box center [584, 35] width 8 height 8
